Goal: Task Accomplishment & Management: Manage account settings

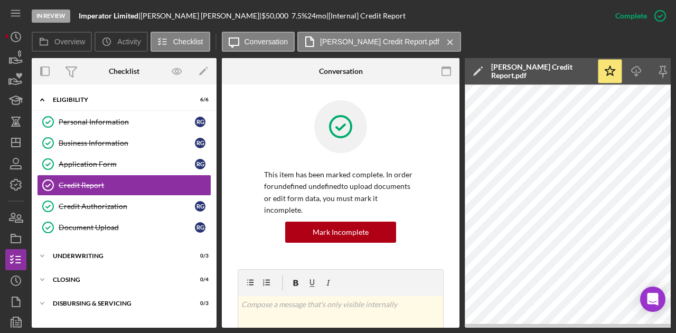
scroll to position [106, 0]
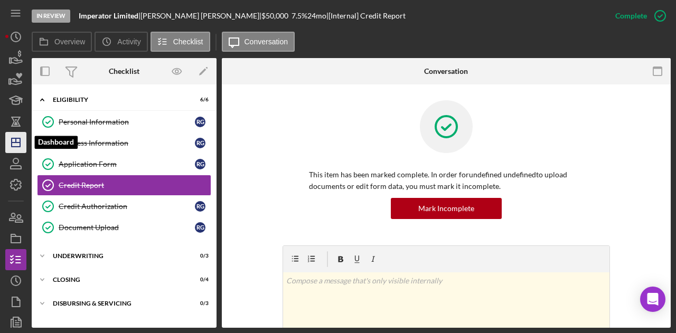
click at [14, 148] on icon "Icon/Dashboard" at bounding box center [16, 142] width 26 height 26
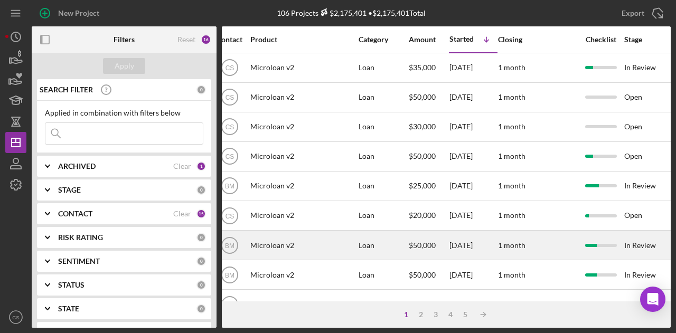
scroll to position [0, 264]
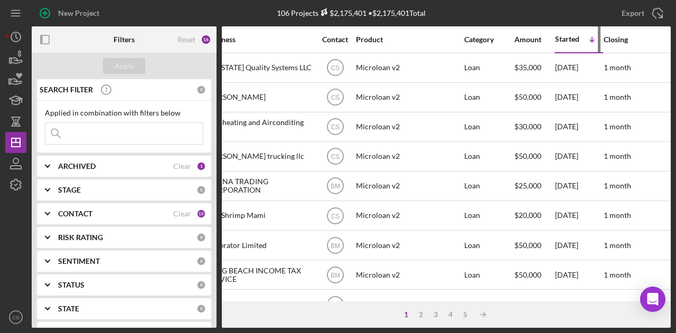
click at [573, 41] on div "Started" at bounding box center [567, 39] width 24 height 8
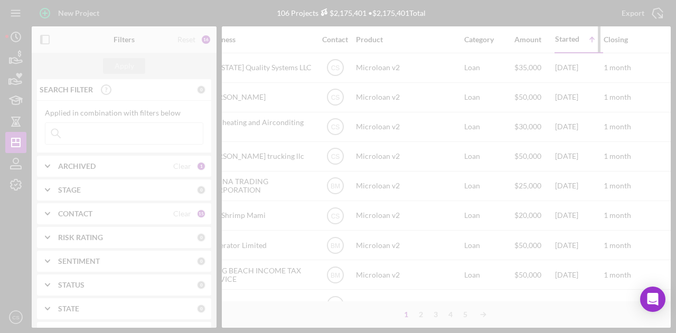
click at [573, 41] on div at bounding box center [338, 166] width 676 height 333
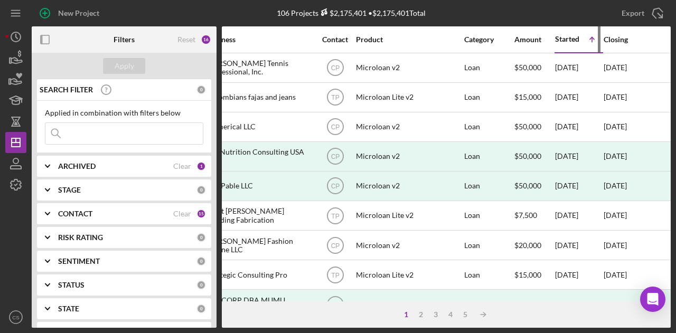
click at [571, 39] on div "Started" at bounding box center [567, 39] width 24 height 8
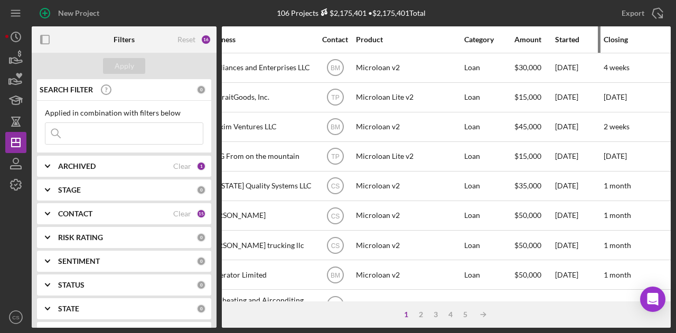
click at [564, 39] on div "Started" at bounding box center [579, 39] width 48 height 8
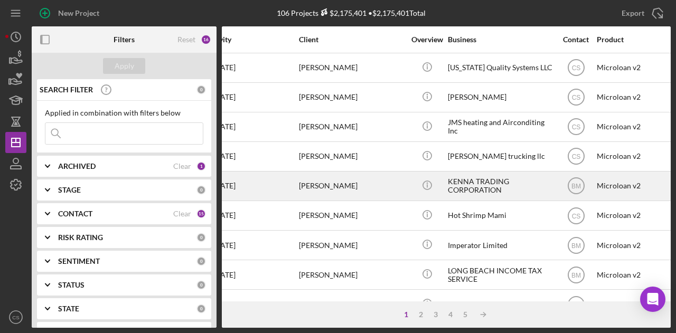
scroll to position [0, 0]
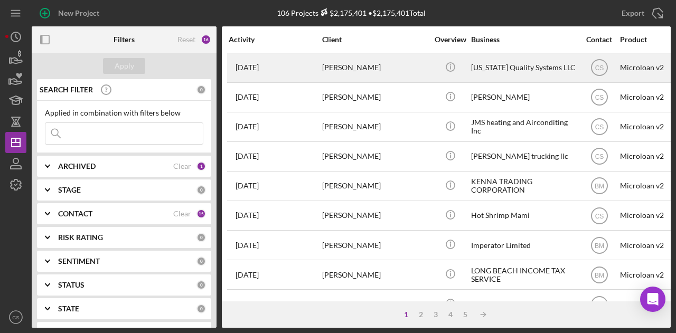
click at [392, 72] on div "[PERSON_NAME]" at bounding box center [375, 68] width 106 height 28
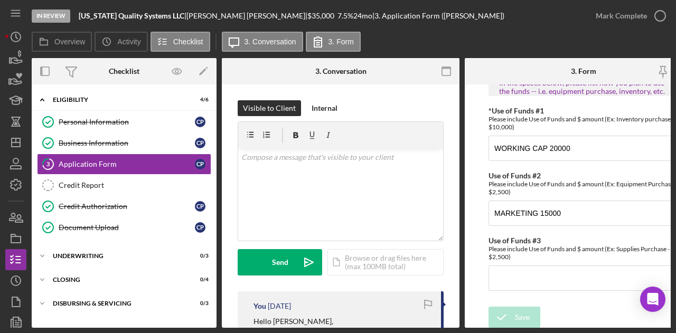
click at [442, 18] on div "In Review [US_STATE] Quality Systems LLC | [PERSON_NAME] | $35,000 $35,000 7.5 …" at bounding box center [309, 16] width 554 height 32
click at [435, 16] on div "In Review [US_STATE] Quality Systems LLC | [PERSON_NAME] | $35,000 $35,000 7.5 …" at bounding box center [309, 16] width 554 height 32
click at [451, 38] on div "Overview Icon/History Activity Checklist Icon/Message 3. Conversation 3. Form" at bounding box center [351, 42] width 639 height 21
click at [482, 42] on div "Overview Icon/History Activity Checklist Icon/Message 3. Conversation 3. Form" at bounding box center [351, 42] width 639 height 21
click at [17, 141] on icon "Icon/Dashboard" at bounding box center [16, 142] width 26 height 26
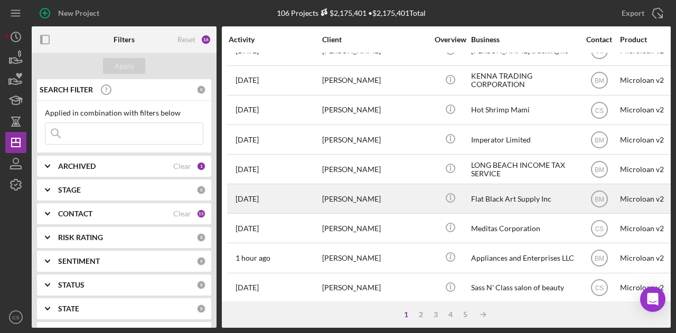
scroll to position [159, 0]
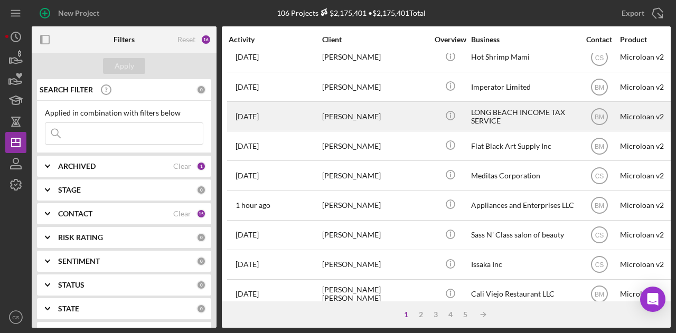
click at [417, 117] on div "[PERSON_NAME]" at bounding box center [375, 117] width 106 height 28
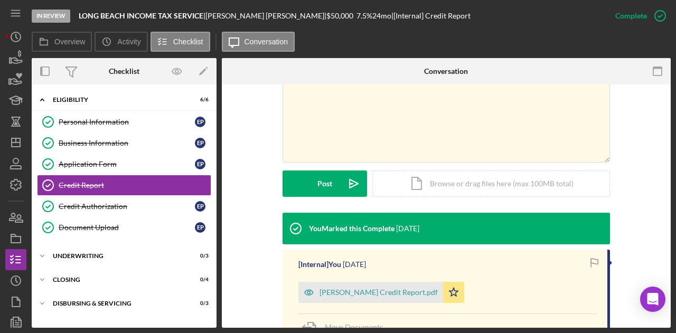
scroll to position [317, 0]
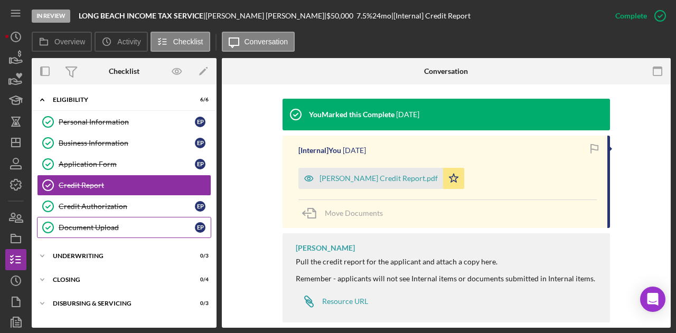
click at [157, 226] on div "Document Upload" at bounding box center [127, 228] width 136 height 8
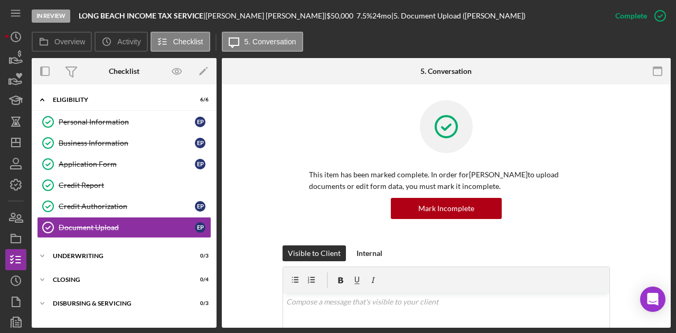
click at [431, 45] on div "Overview Icon/History Activity Checklist Icon/Message 5. Conversation" at bounding box center [351, 42] width 639 height 21
click at [17, 152] on icon "Icon/Dashboard" at bounding box center [16, 142] width 26 height 26
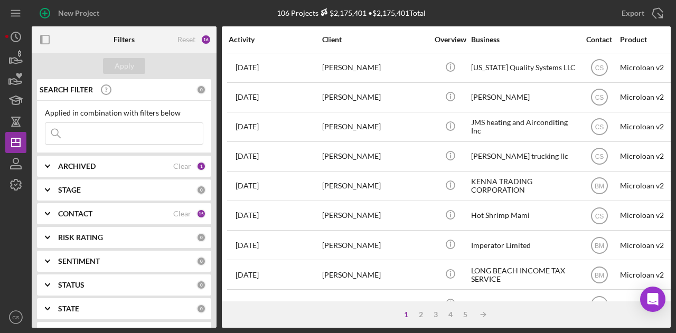
click at [476, 14] on div "Export Icon/Export" at bounding box center [564, 13] width 213 height 26
click at [202, 15] on div "New Project" at bounding box center [138, 13] width 213 height 26
click at [193, 13] on div "New Project" at bounding box center [138, 13] width 213 height 26
click at [190, 8] on div "New Project" at bounding box center [138, 13] width 213 height 26
click at [203, 15] on div "New Project" at bounding box center [138, 13] width 213 height 26
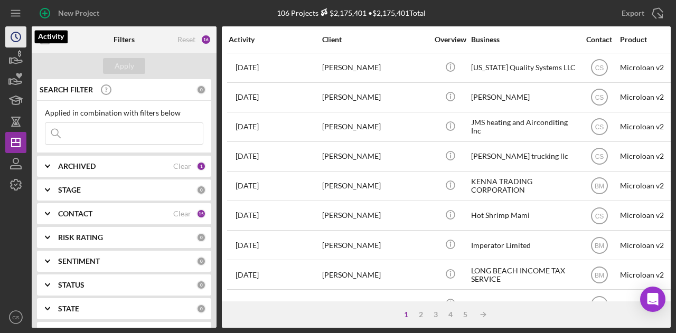
click at [17, 42] on icon "Icon/History" at bounding box center [16, 37] width 26 height 26
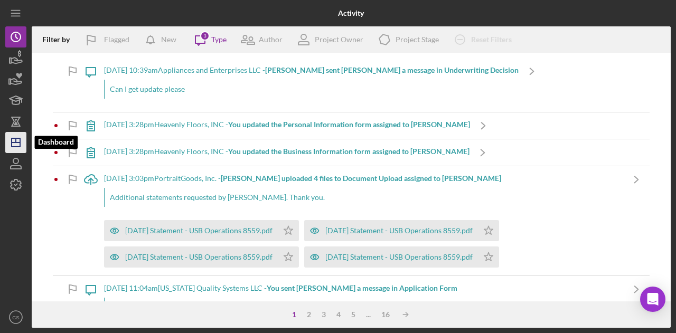
drag, startPoint x: 7, startPoint y: 146, endPoint x: 5, endPoint y: 136, distance: 10.2
click at [7, 146] on icon "Icon/Dashboard" at bounding box center [16, 142] width 26 height 26
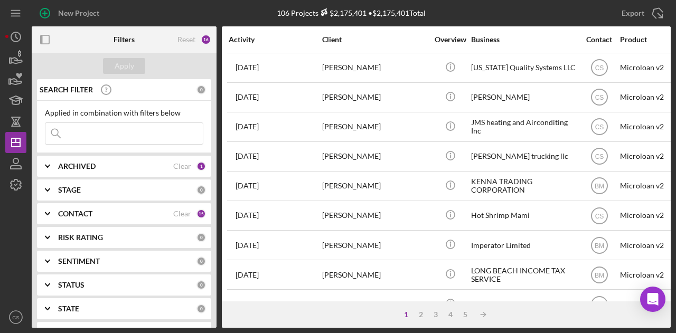
click at [244, 6] on div "New Project" at bounding box center [138, 13] width 213 height 26
click at [241, 7] on div "New Project" at bounding box center [138, 13] width 213 height 26
click at [12, 38] on circle "button" at bounding box center [16, 37] width 10 height 10
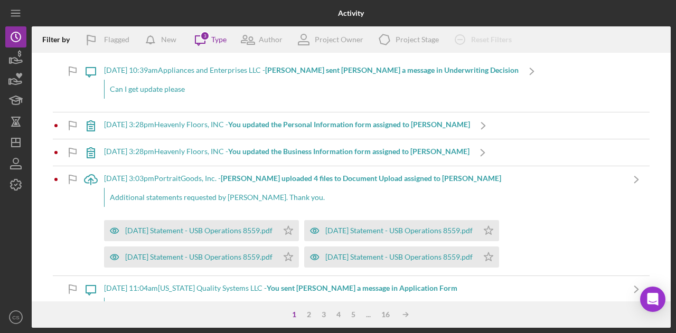
click at [447, 16] on div "Activity" at bounding box center [351, 13] width 213 height 26
click at [11, 227] on div at bounding box center [15, 251] width 21 height 111
click at [188, 11] on div at bounding box center [138, 13] width 213 height 26
click at [59, 240] on div "Icon/Upload [DATE] 3:03pm PortraitGoods, Inc. - [PERSON_NAME] uploaded 4 files …" at bounding box center [351, 220] width 597 height 109
click at [17, 227] on div at bounding box center [15, 251] width 21 height 111
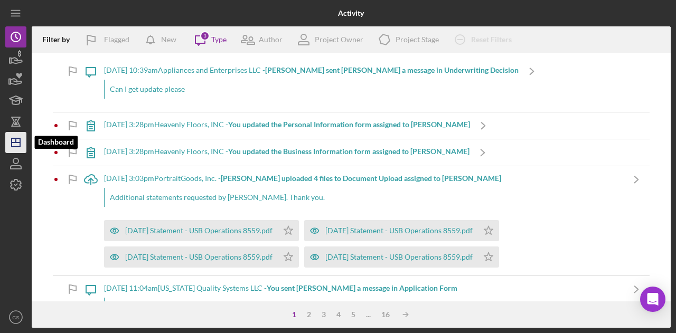
click at [16, 141] on line "button" at bounding box center [16, 140] width 0 height 4
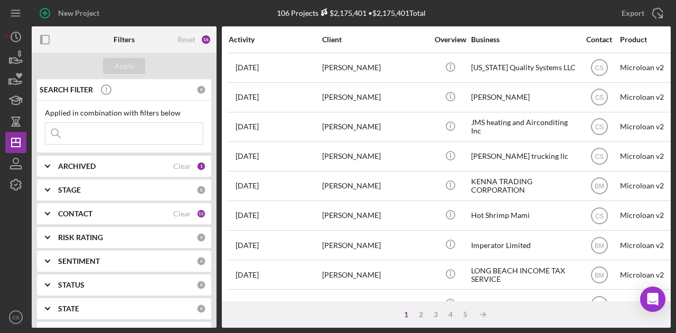
click at [228, 14] on div "New Project" at bounding box center [138, 13] width 213 height 26
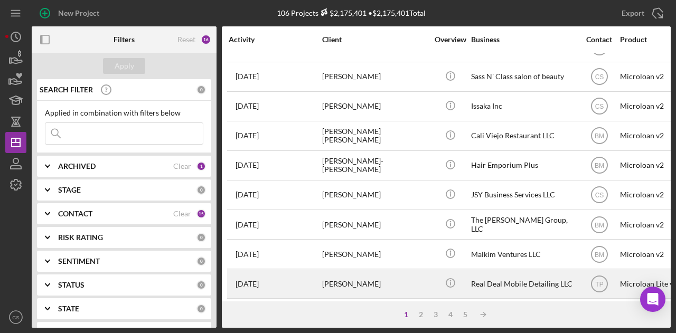
scroll to position [497, 0]
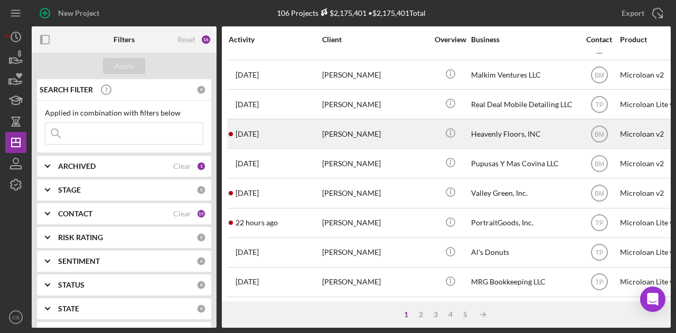
click at [384, 127] on div "[PERSON_NAME]" at bounding box center [375, 134] width 106 height 28
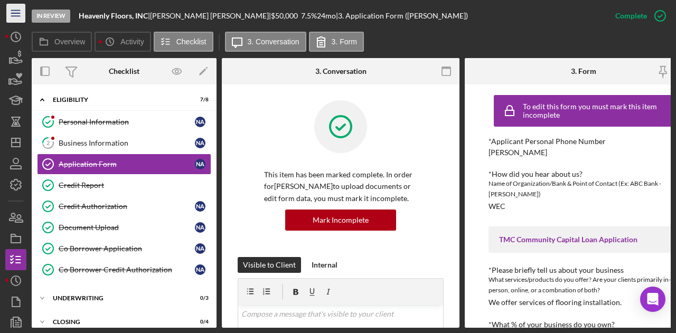
click at [19, 16] on icon "Icon/Menu" at bounding box center [16, 14] width 24 height 24
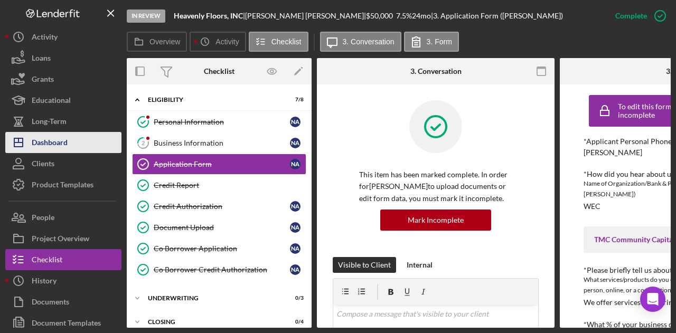
click at [75, 143] on button "Icon/Dashboard Dashboard" at bounding box center [63, 142] width 116 height 21
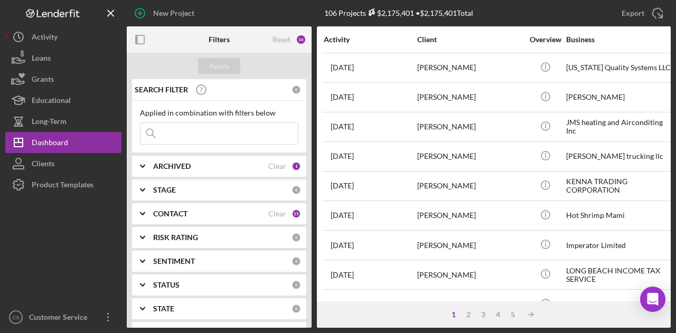
click at [66, 257] on div at bounding box center [63, 251] width 116 height 111
click at [80, 238] on div at bounding box center [63, 251] width 116 height 111
click at [57, 255] on div at bounding box center [63, 251] width 116 height 111
